Goal: Transaction & Acquisition: Purchase product/service

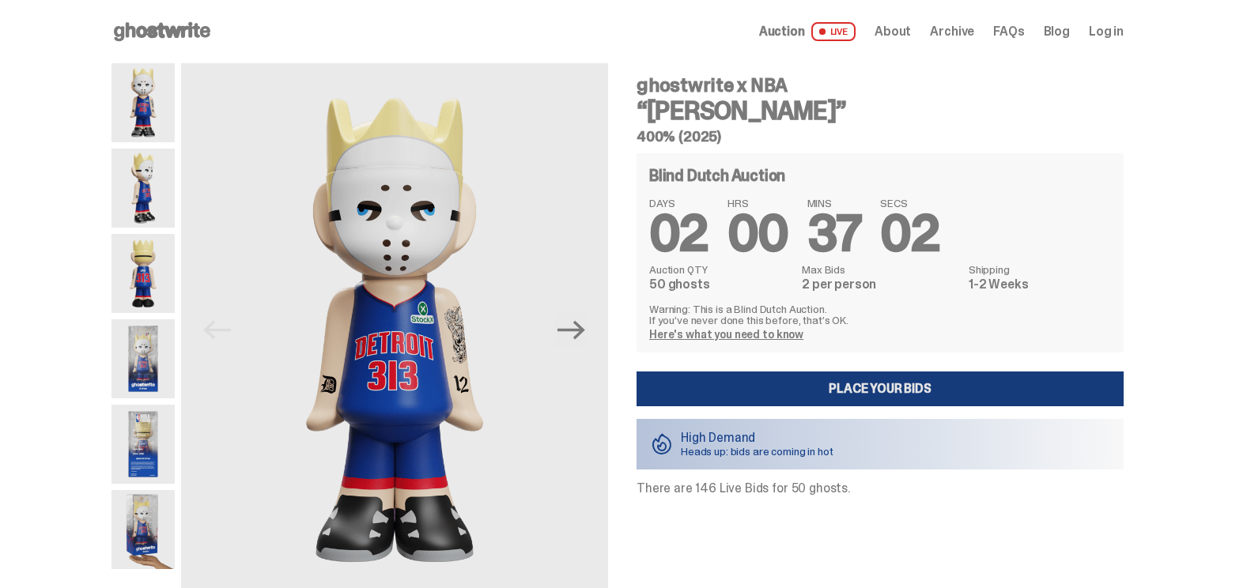
click at [869, 372] on link "Place your Bids" at bounding box center [879, 389] width 487 height 35
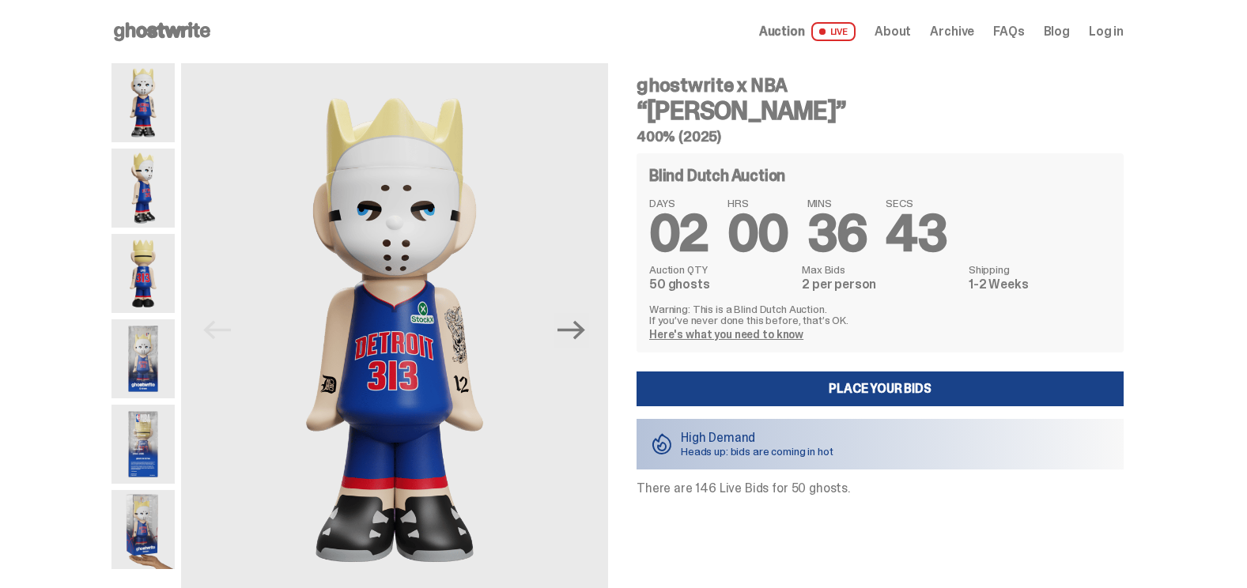
click at [787, 27] on span "Auction" at bounding box center [782, 31] width 46 height 13
